Goal: Task Accomplishment & Management: Use online tool/utility

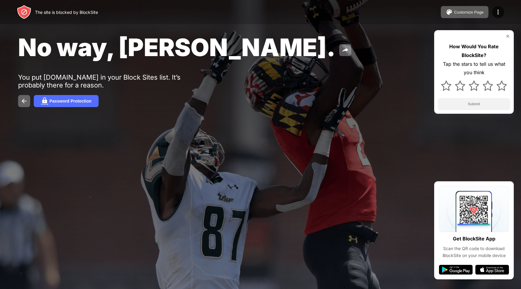
click at [279, 96] on div "Password Protection" at bounding box center [260, 101] width 485 height 12
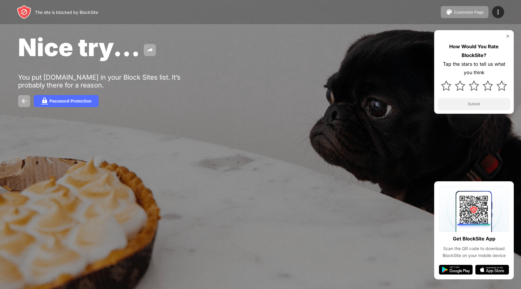
click at [324, 97] on div "Password Protection" at bounding box center [260, 101] width 485 height 12
